Goal: Transaction & Acquisition: Purchase product/service

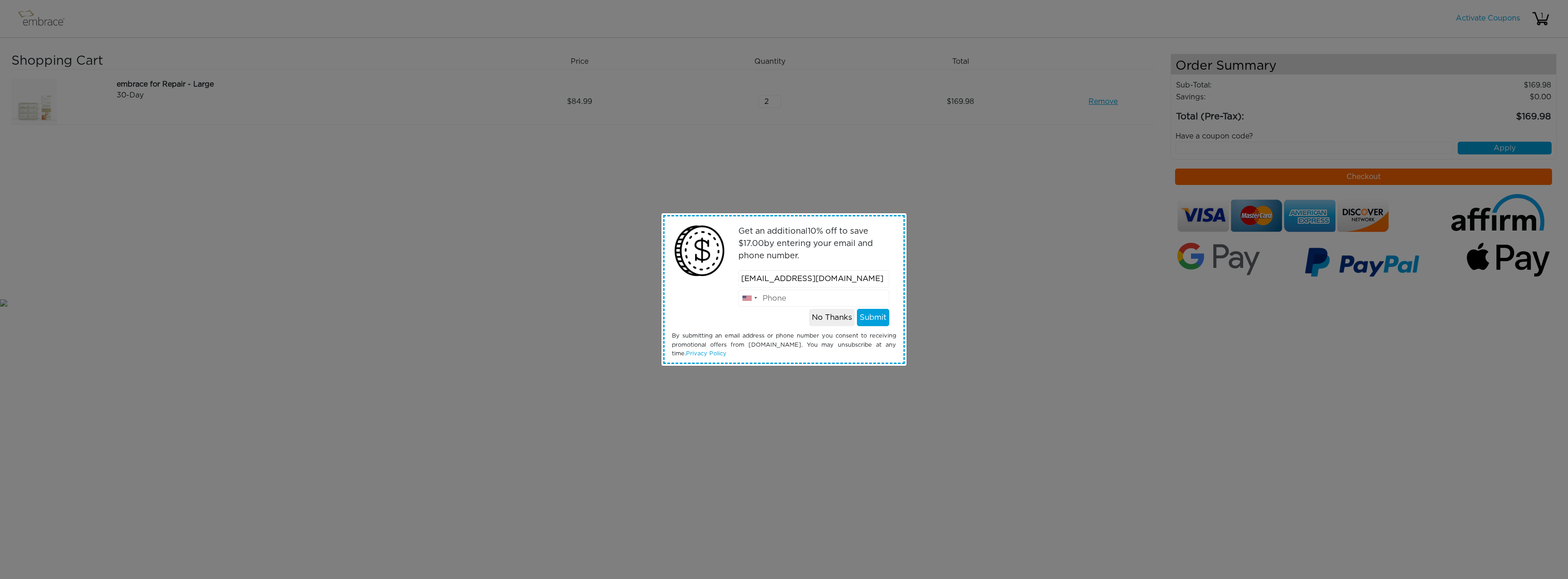
type input "jmk6840@gmail.com"
type input "919-909-1564"
click at [830, 314] on button "No Thanks" at bounding box center [831, 317] width 46 height 17
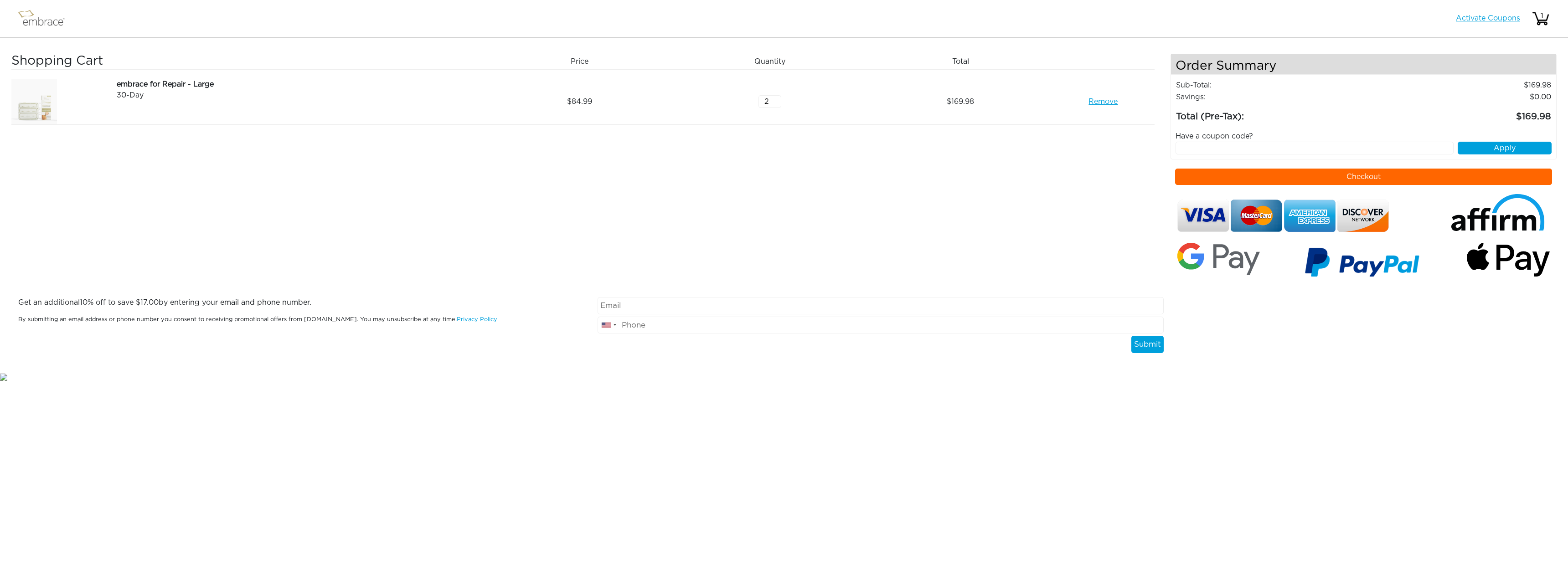
click at [1481, 21] on link "Activate Coupons" at bounding box center [1488, 18] width 65 height 7
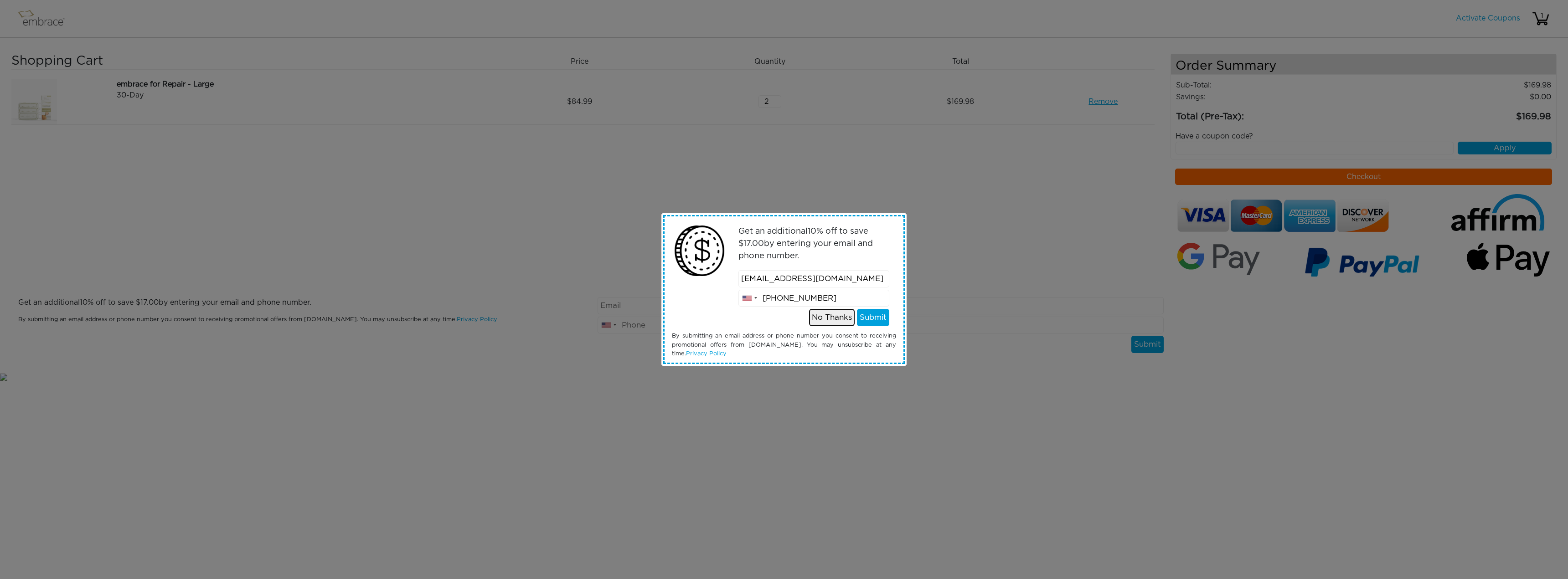
click at [821, 320] on button "No Thanks" at bounding box center [831, 317] width 46 height 17
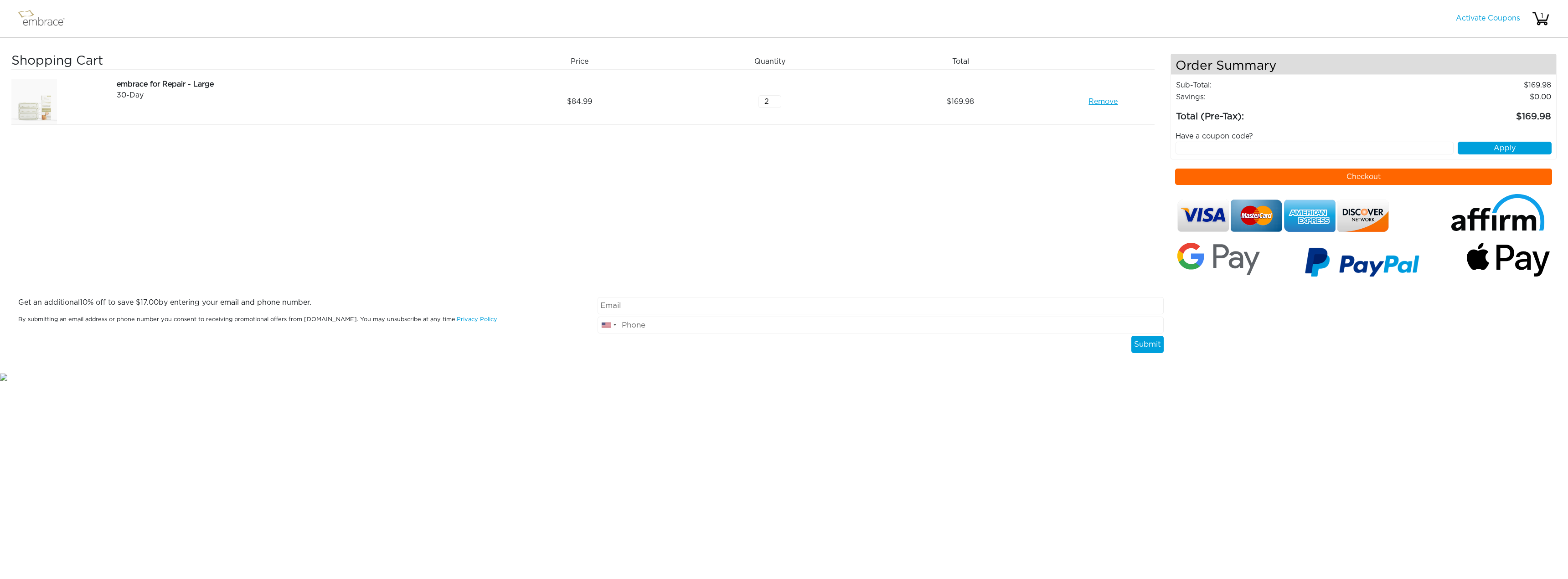
click at [1220, 175] on button "Checkout" at bounding box center [1364, 176] width 377 height 16
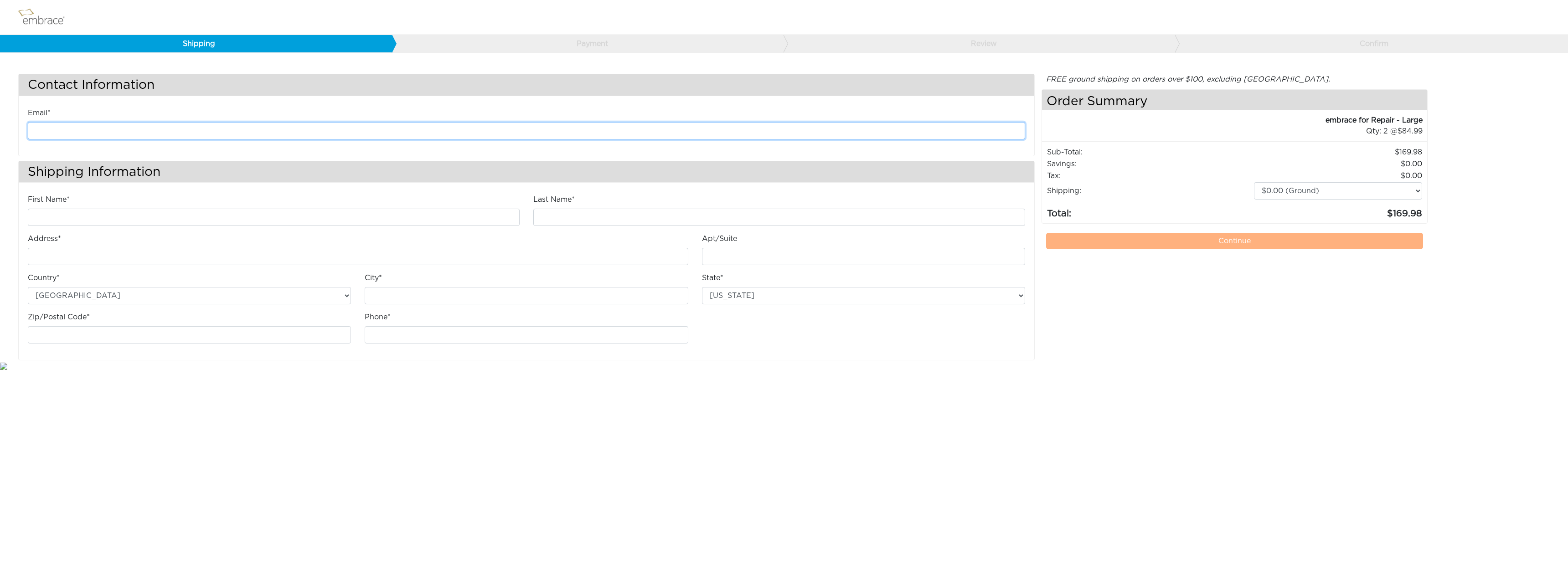
click at [135, 131] on input "email" at bounding box center [527, 131] width 997 height 17
type input "jmk6840@gmail.com"
click at [92, 224] on input "First Name*" at bounding box center [274, 217] width 492 height 17
type input "Jeffrey"
type input "Kurtz"
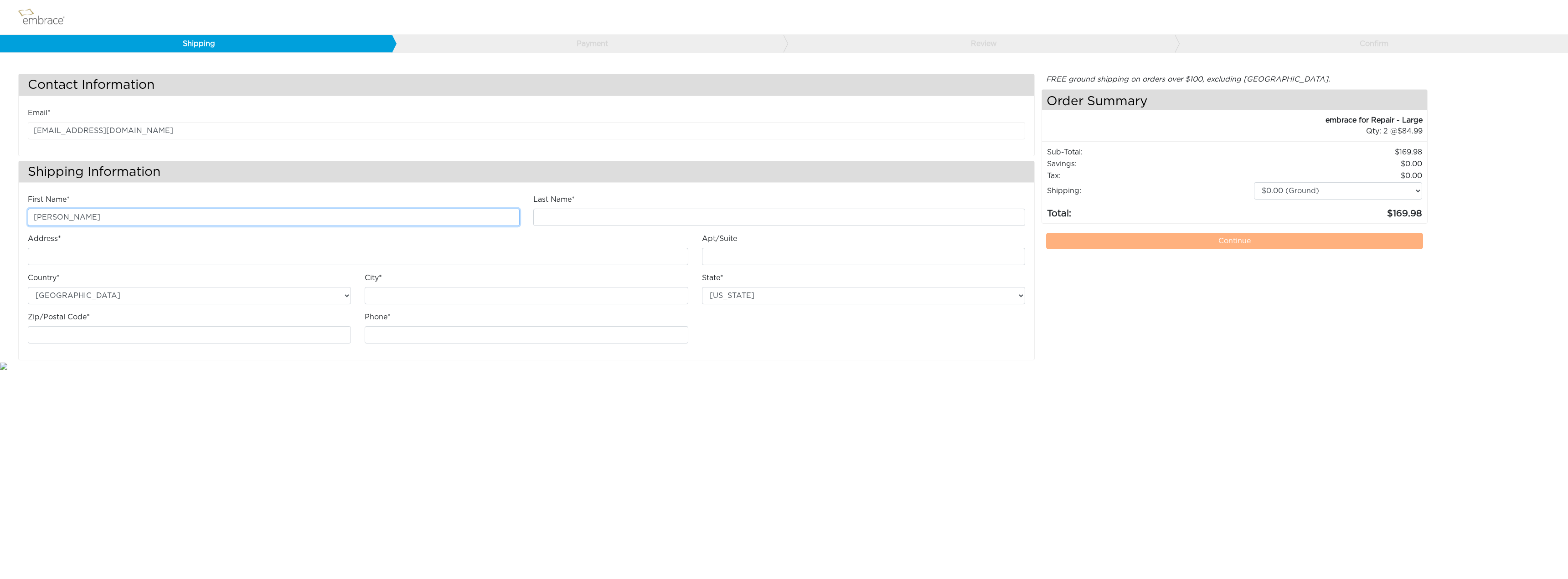
type input "[STREET_ADDRESS][PERSON_NAME]"
type input "Clermont"
select select "FL"
type input "34714-8102"
type input "9199091564"
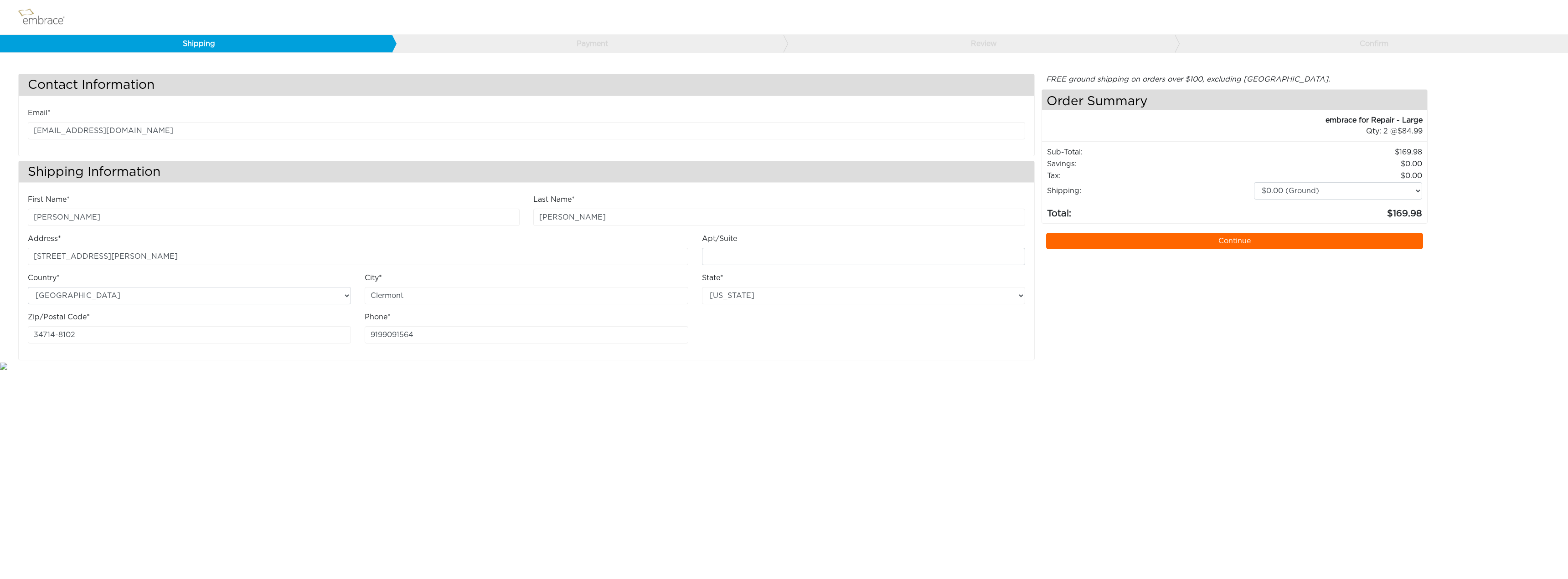
click at [1224, 240] on link "Continue" at bounding box center [1235, 241] width 377 height 16
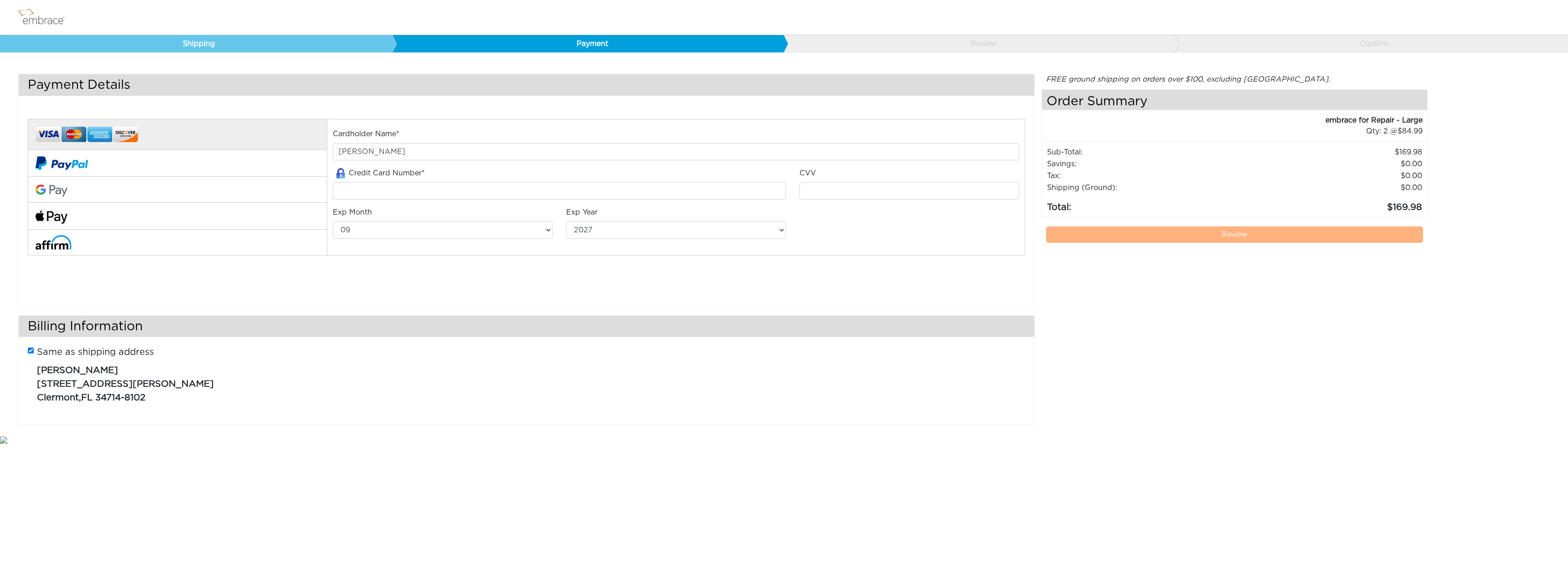
select select "9"
select select "2027"
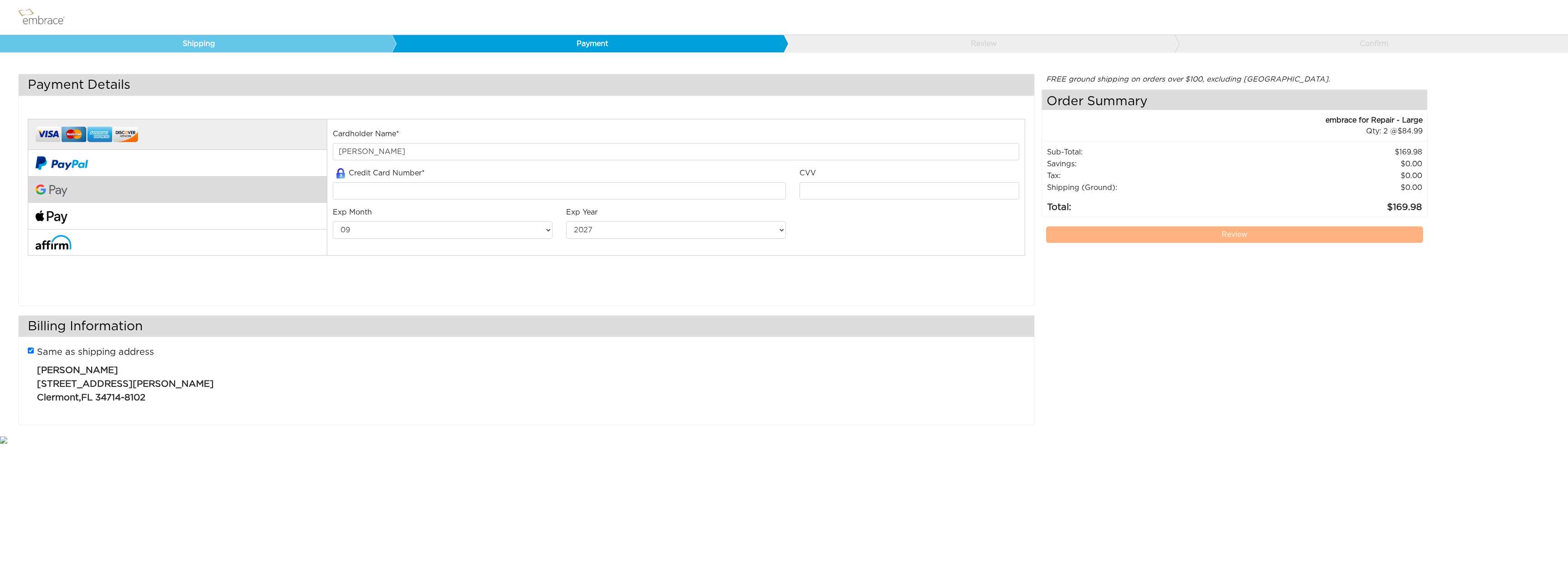
click at [75, 192] on button at bounding box center [177, 190] width 299 height 26
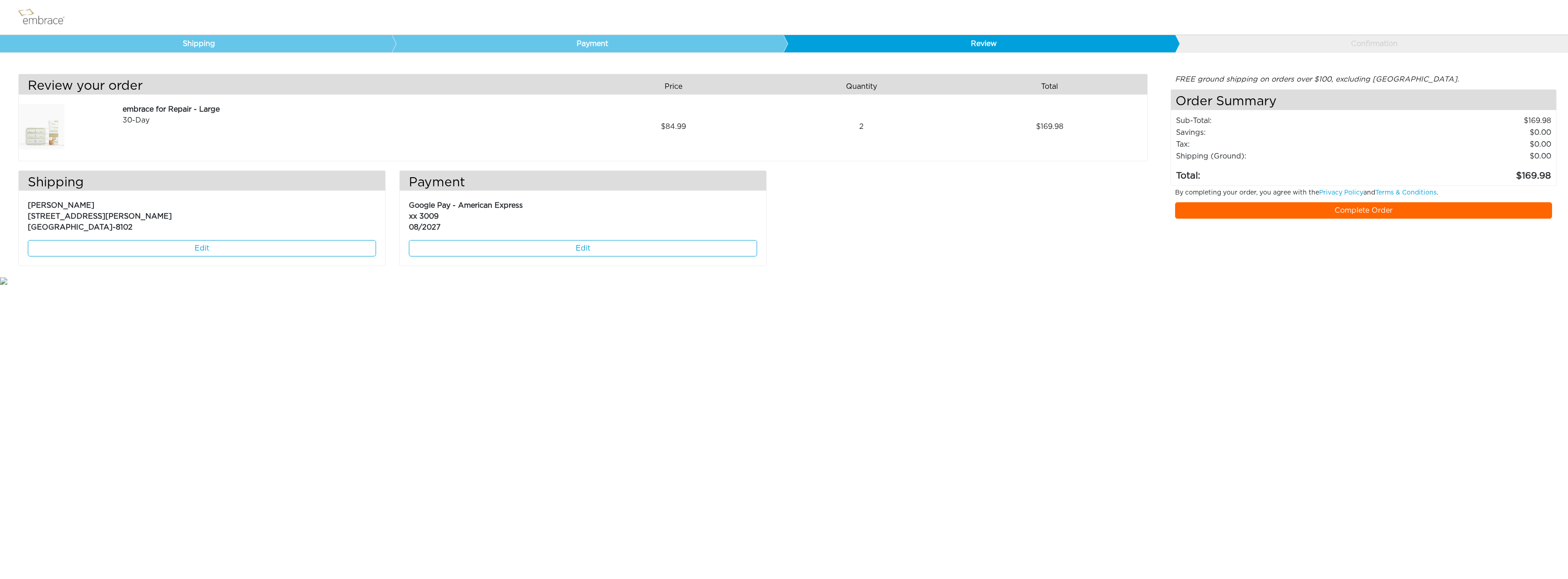
click at [1315, 213] on link "Complete Order" at bounding box center [1364, 210] width 377 height 16
